Goal: Complete application form: Complete application form

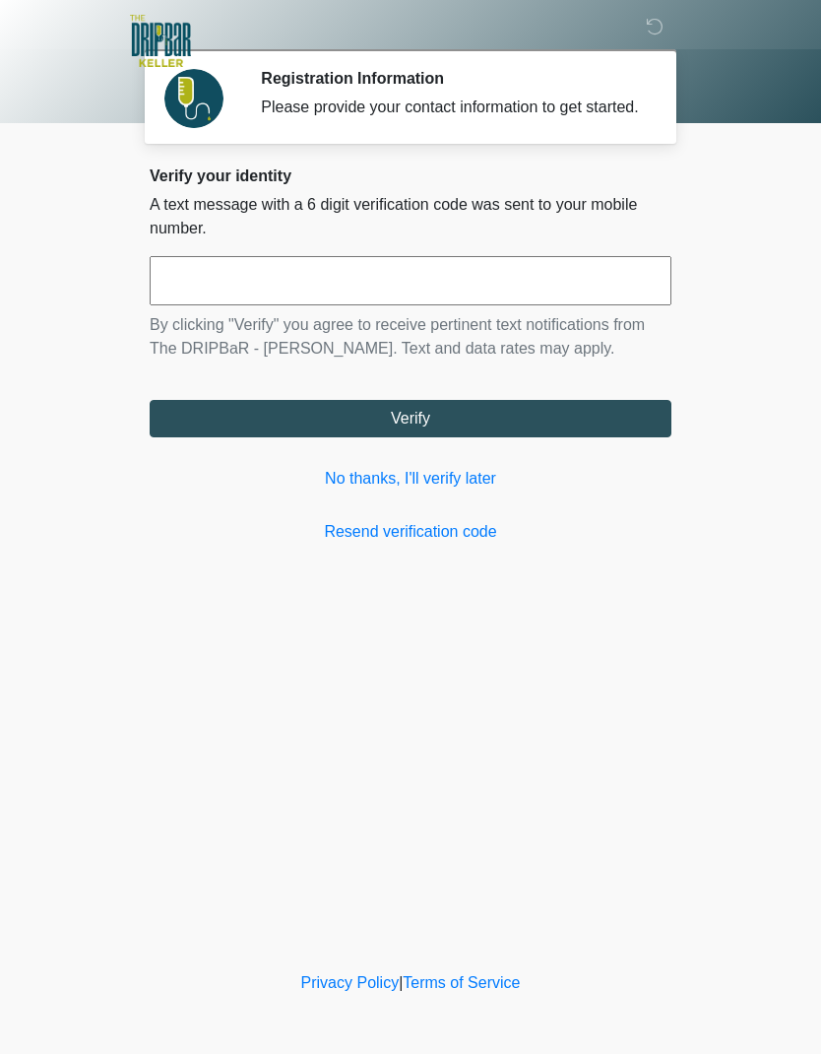
click at [222, 294] on input "text" at bounding box center [411, 280] width 522 height 49
type input "******"
click at [432, 437] on button "Verify" at bounding box center [411, 418] width 522 height 37
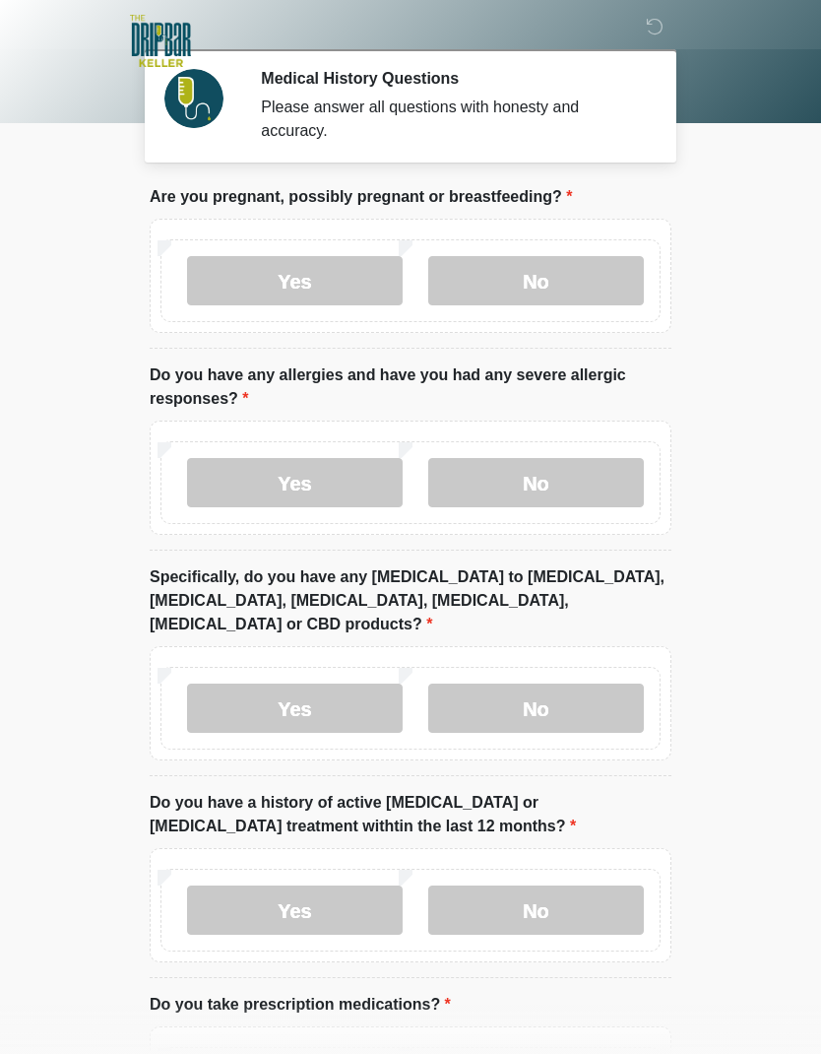
click at [556, 268] on label "No" at bounding box center [536, 280] width 216 height 49
click at [569, 477] on label "No" at bounding box center [536, 482] width 216 height 49
click at [564, 683] on label "No" at bounding box center [536, 707] width 216 height 49
click at [574, 885] on label "No" at bounding box center [536, 909] width 216 height 49
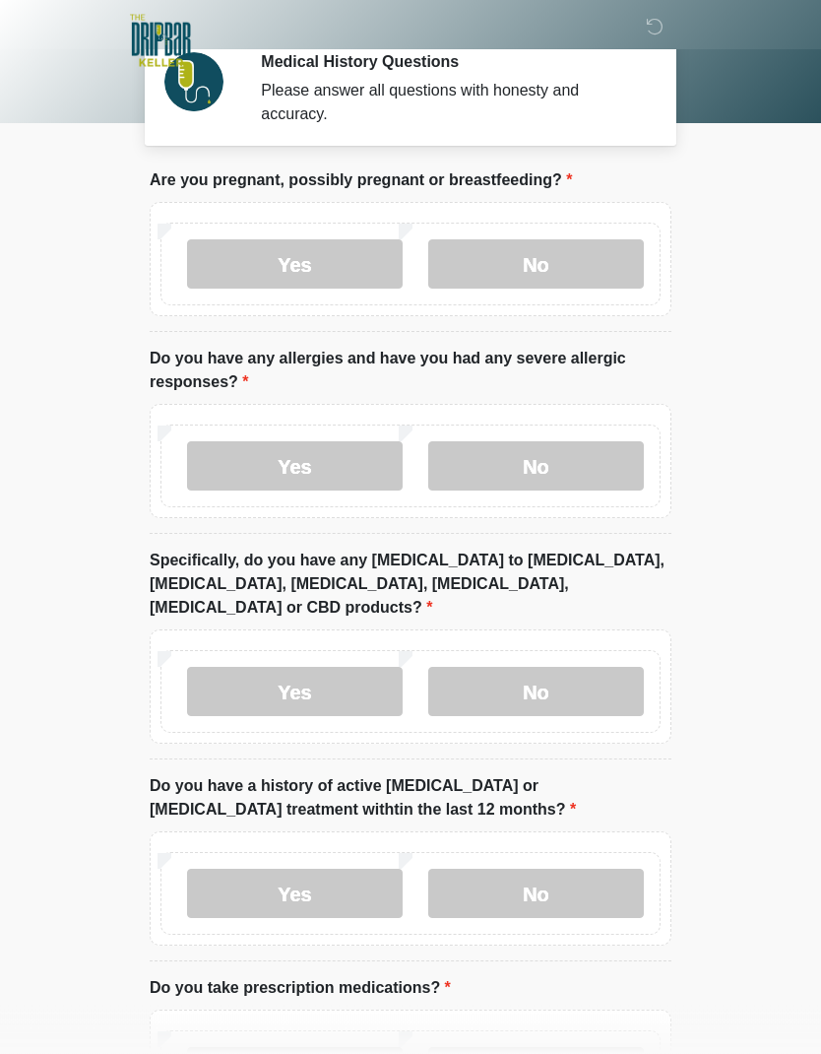
scroll to position [32, 0]
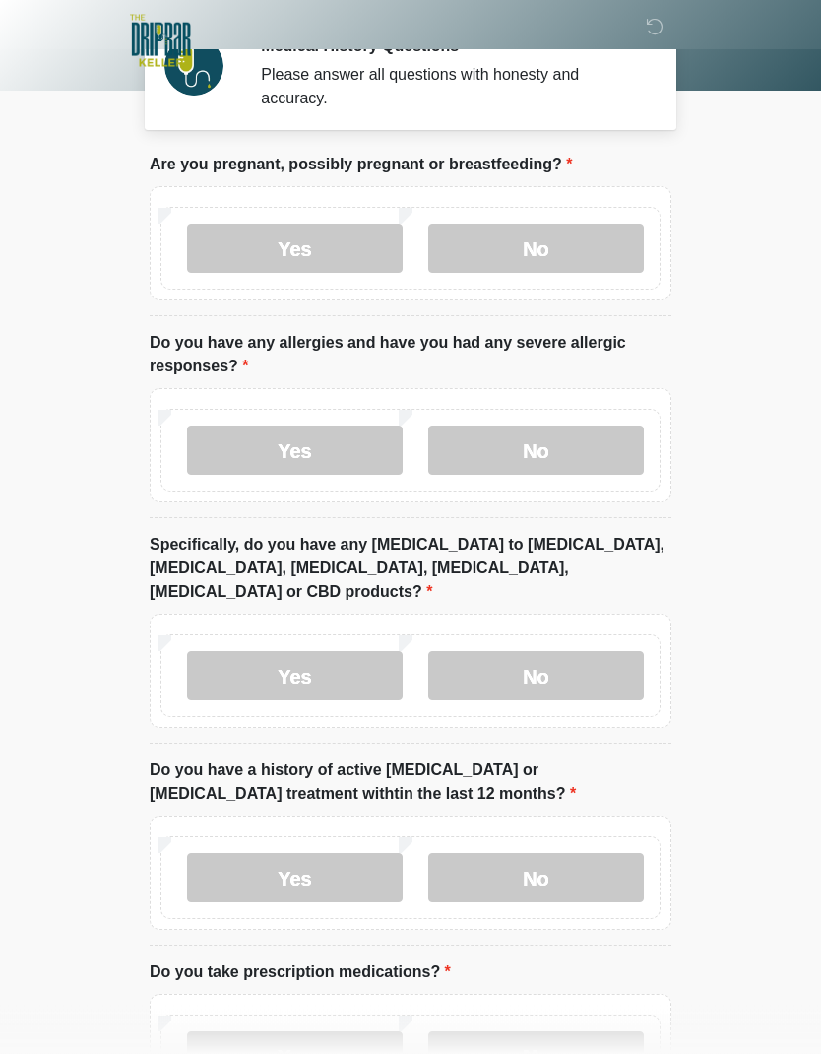
click at [322, 1033] on label "Yes" at bounding box center [295, 1056] width 216 height 49
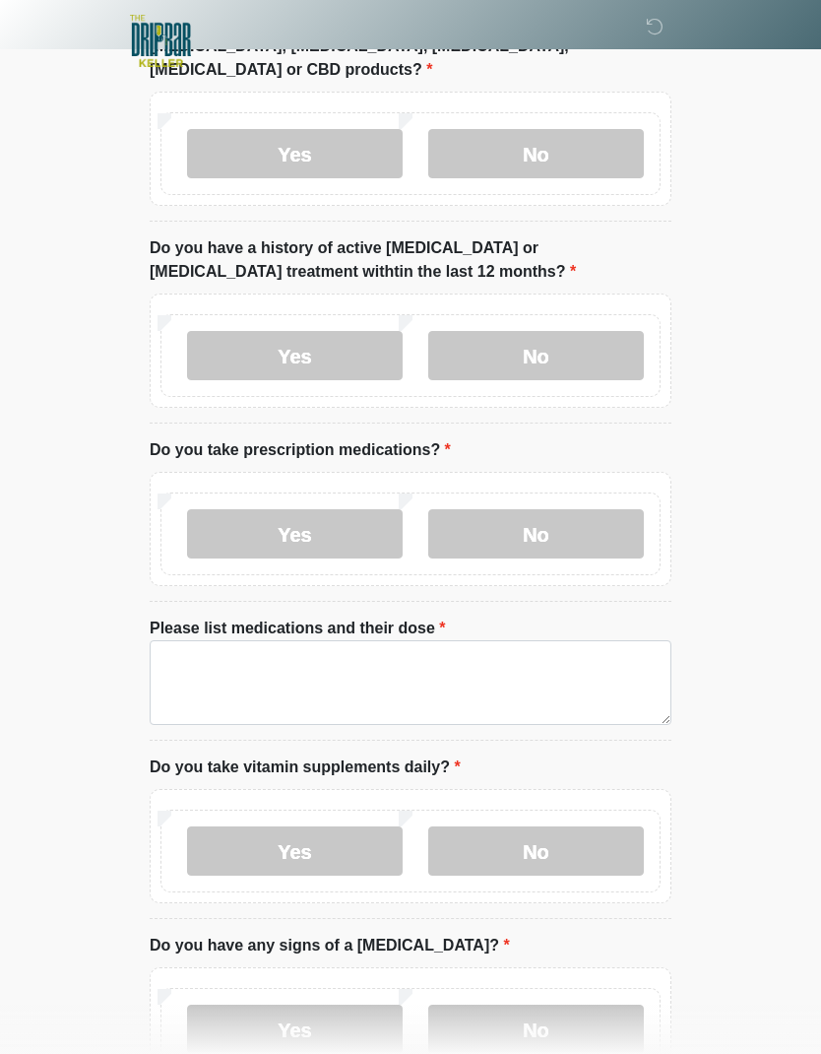
scroll to position [559, 0]
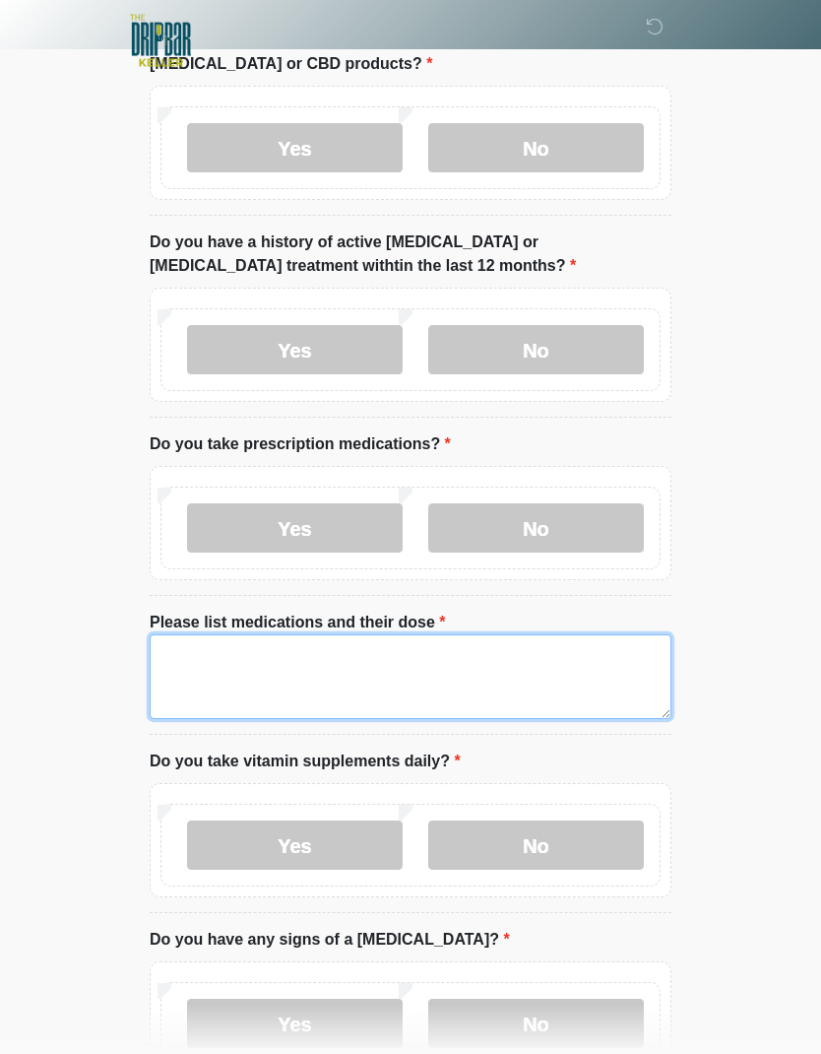
click at [201, 654] on textarea "Please list medications and their dose" at bounding box center [411, 677] width 522 height 85
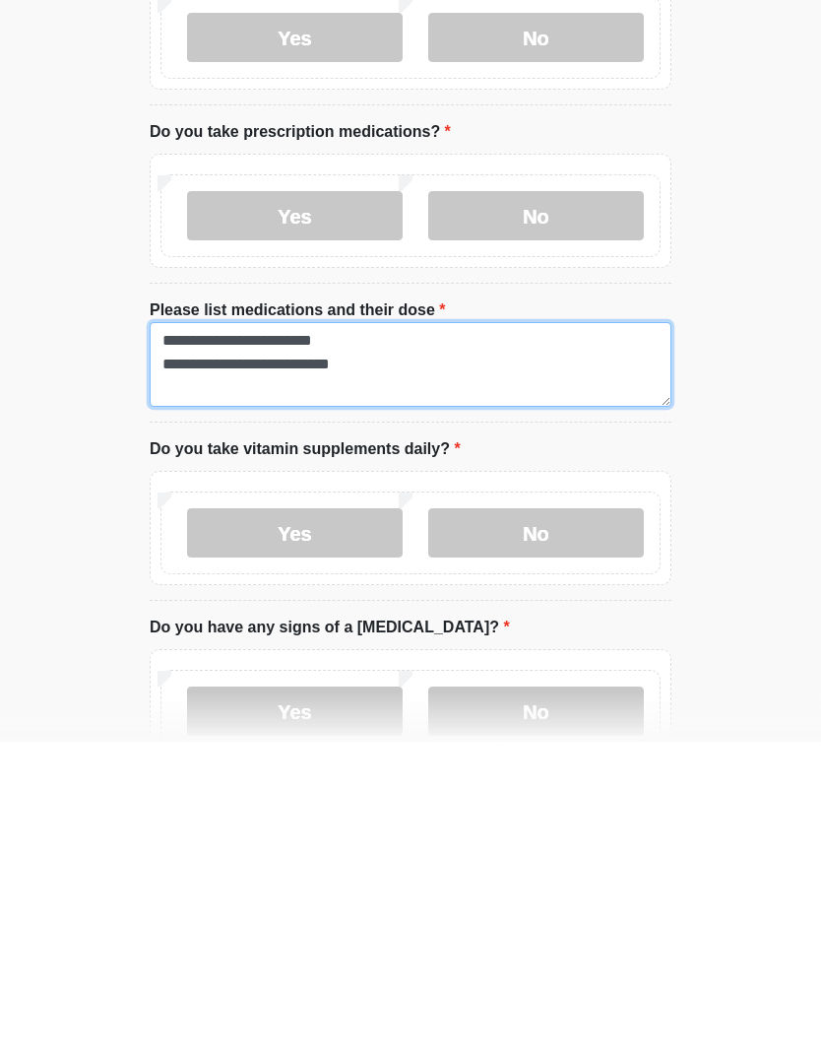
type textarea "**********"
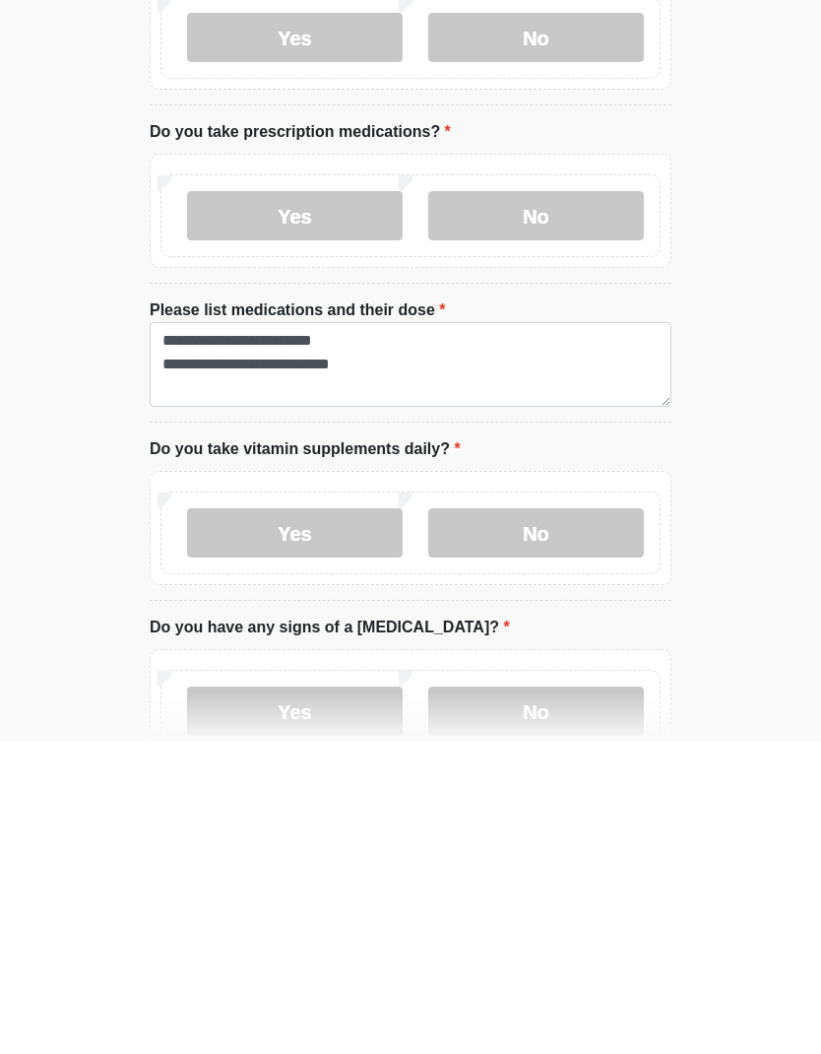
click at [560, 821] on label "No" at bounding box center [536, 845] width 216 height 49
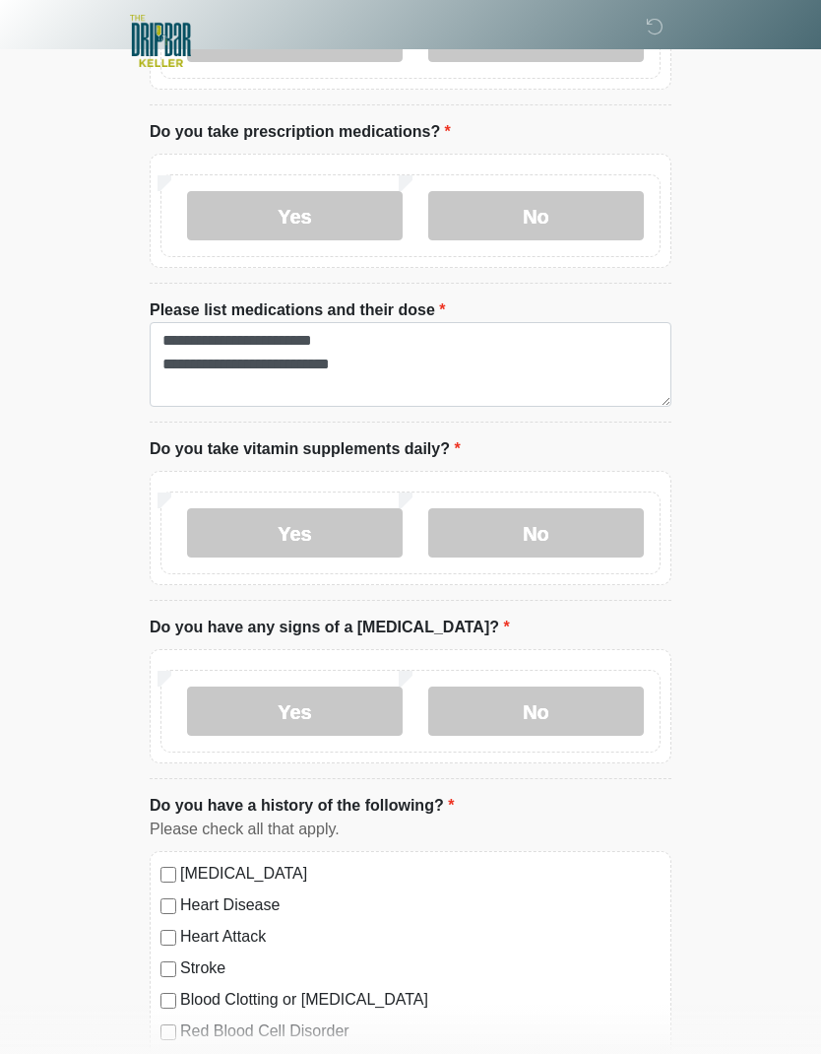
click at [561, 686] on label "No" at bounding box center [536, 710] width 216 height 49
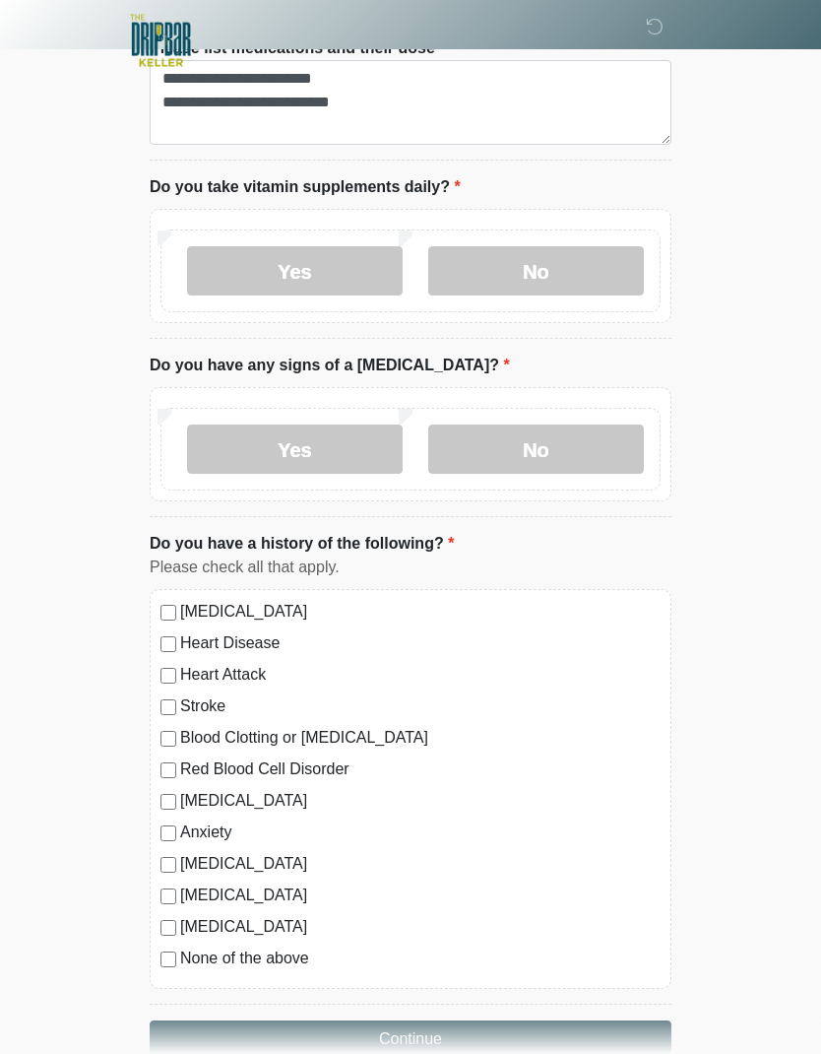
scroll to position [1138, 0]
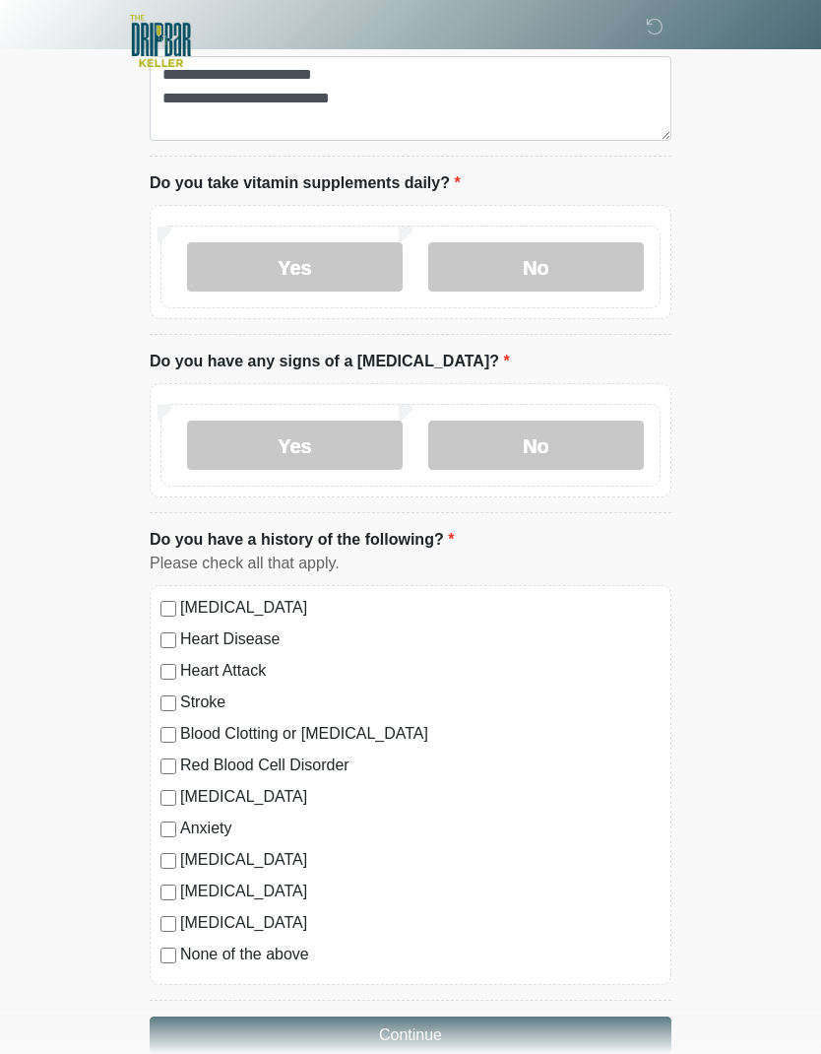
click at [148, 586] on div "This is the beginning of your virtual Good Faith Exam . ﻿﻿﻿﻿﻿﻿﻿﻿ This step is n…" at bounding box center [410, 50] width 551 height 2007
click at [153, 590] on div "[MEDICAL_DATA] Heart Disease Heart Attack Stroke Blood Clotting or [MEDICAL_DAT…" at bounding box center [411, 785] width 522 height 400
click at [155, 588] on div "[MEDICAL_DATA] Heart Disease Heart Attack Stroke Blood Clotting or [MEDICAL_DAT…" at bounding box center [411, 785] width 522 height 400
click at [159, 591] on div "[MEDICAL_DATA] Heart Disease Heart Attack Stroke Blood Clotting or [MEDICAL_DAT…" at bounding box center [411, 785] width 522 height 400
click at [447, 1016] on button "Continue" at bounding box center [411, 1034] width 522 height 37
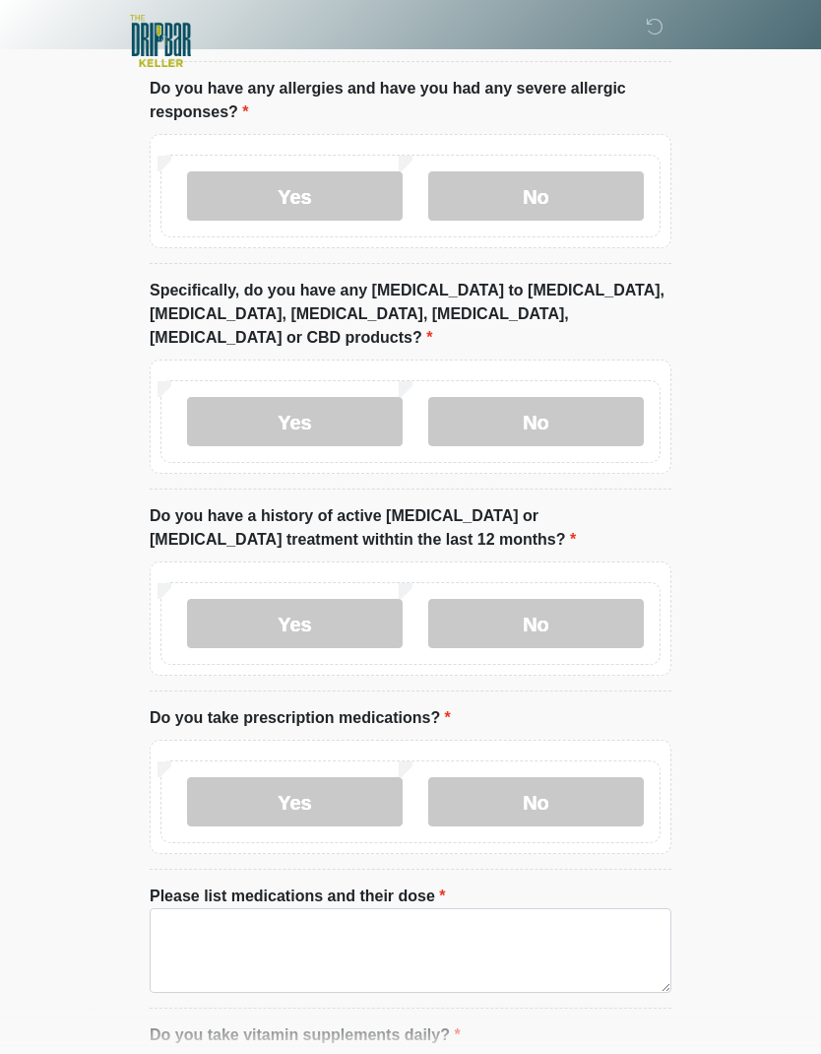
scroll to position [0, 0]
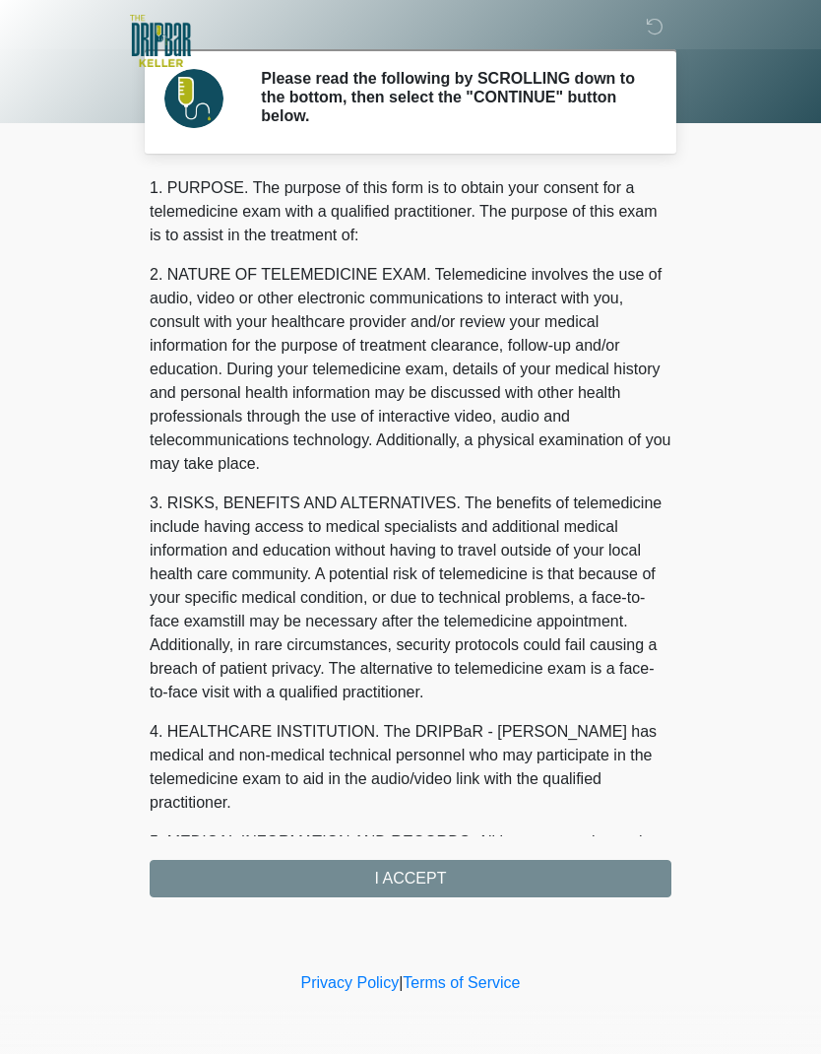
click at [438, 876] on div "1. PURPOSE. The purpose of this form is to obtain your consent for a telemedici…" at bounding box center [411, 536] width 522 height 721
click at [435, 881] on div "1. PURPOSE. The purpose of this form is to obtain your consent for a telemedici…" at bounding box center [411, 536] width 522 height 721
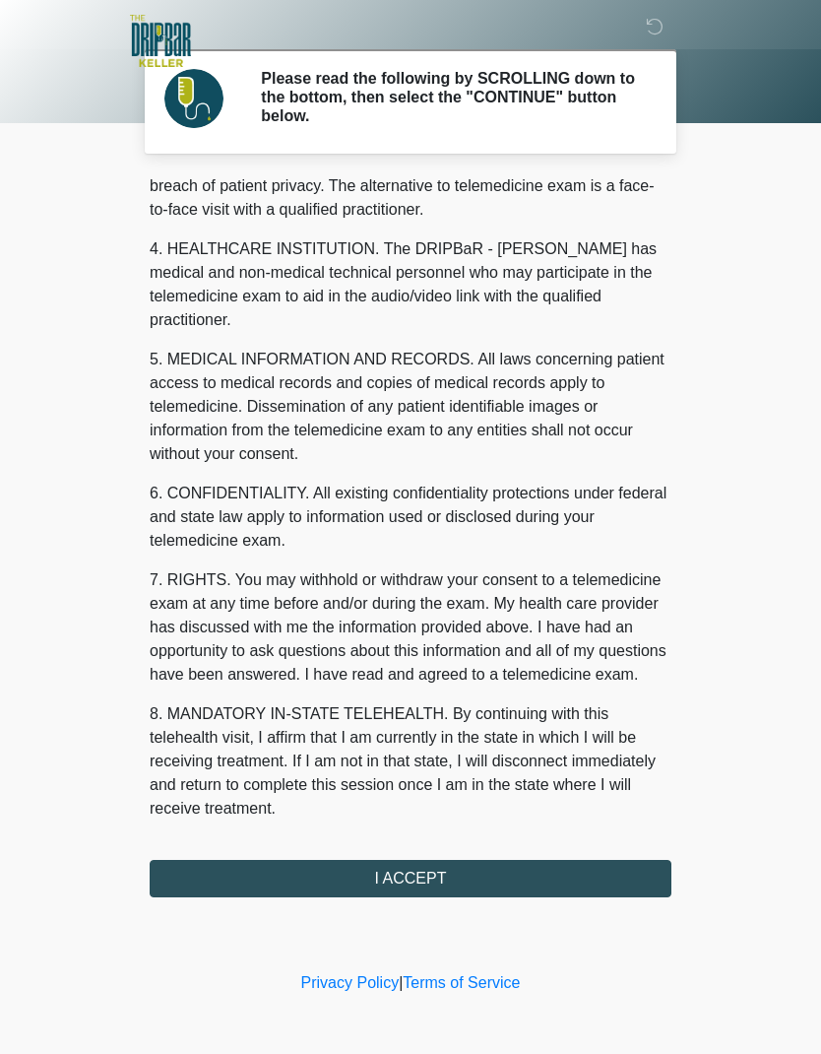
scroll to position [482, 0]
click at [428, 881] on button "I ACCEPT" at bounding box center [411, 878] width 522 height 37
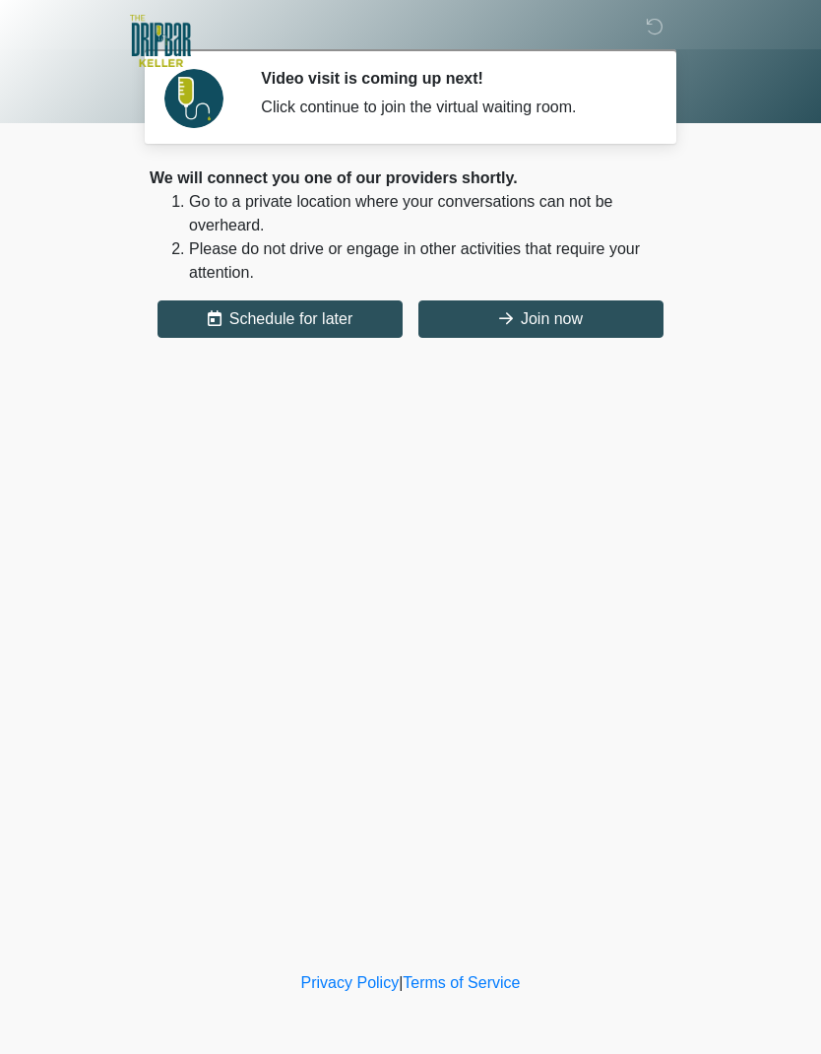
click at [570, 320] on button "Join now" at bounding box center [540, 318] width 245 height 37
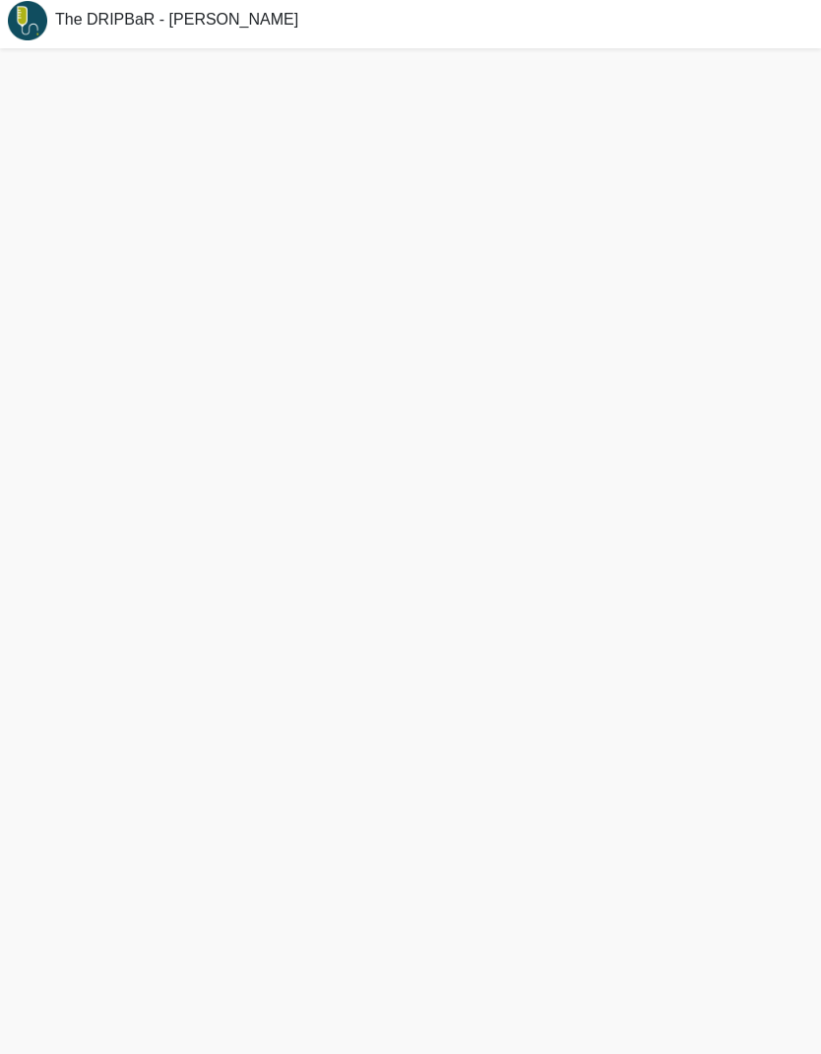
scroll to position [20, 0]
